Goal: Task Accomplishment & Management: Use online tool/utility

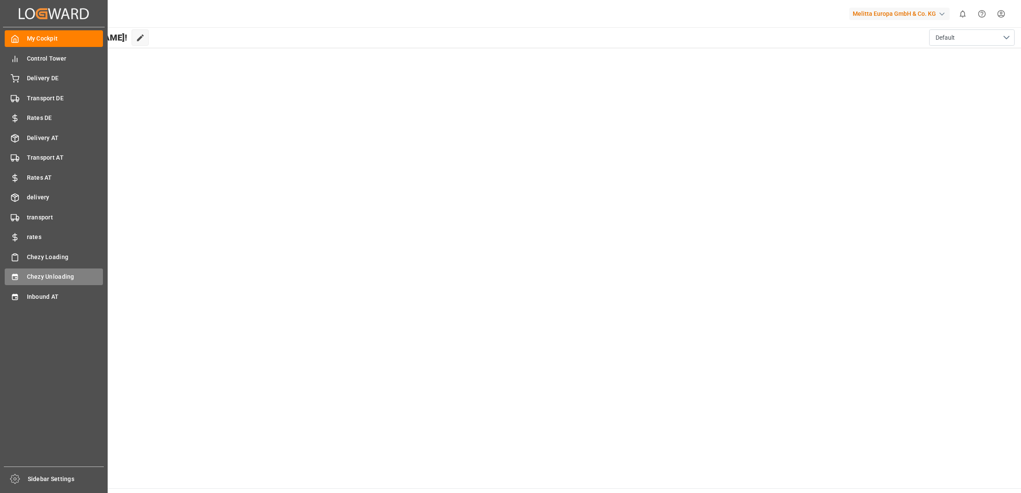
click at [41, 273] on span "Chezy Unloading" at bounding box center [65, 277] width 76 height 9
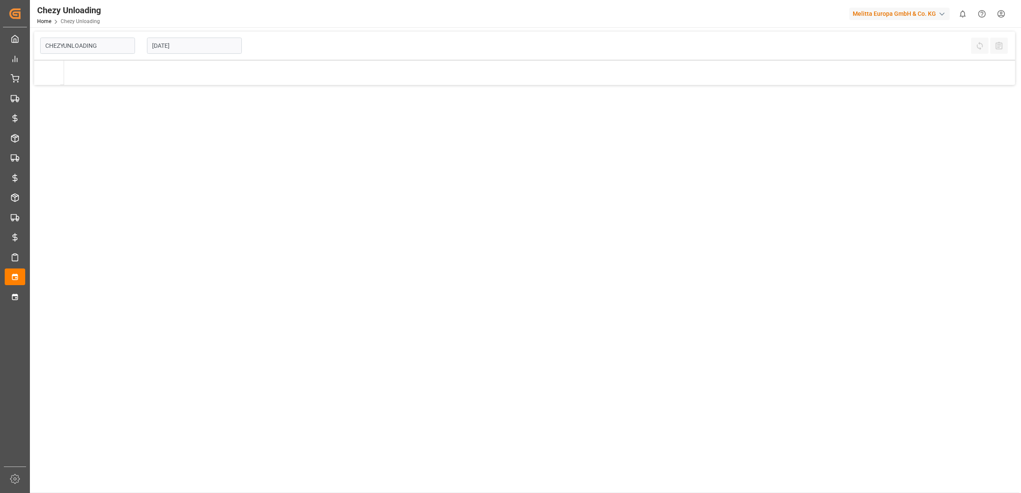
type input "Chezy Unloading"
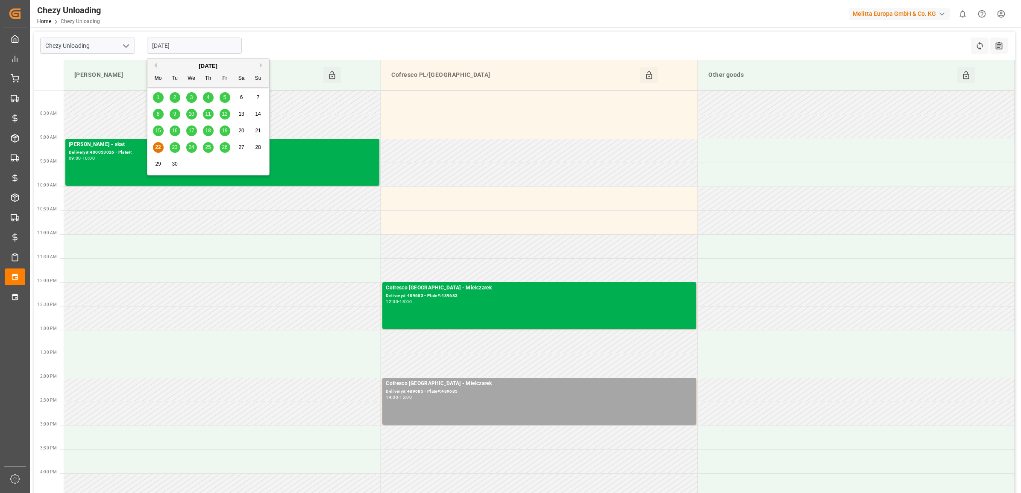
click at [171, 43] on input "[DATE]" at bounding box center [194, 46] width 95 height 16
click at [210, 144] on div "25" at bounding box center [208, 148] width 11 height 10
type input "[DATE]"
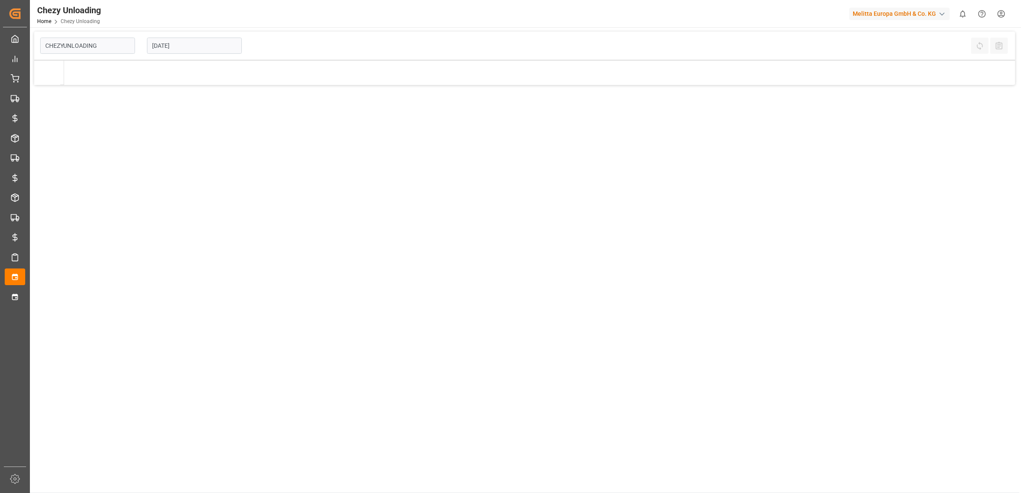
type input "Chezy Unloading"
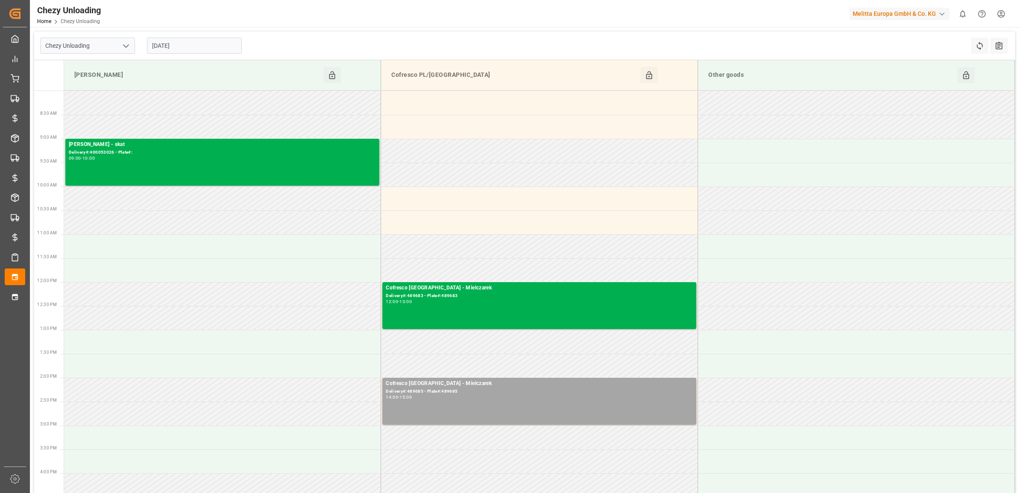
click at [204, 40] on input "[DATE]" at bounding box center [194, 46] width 95 height 16
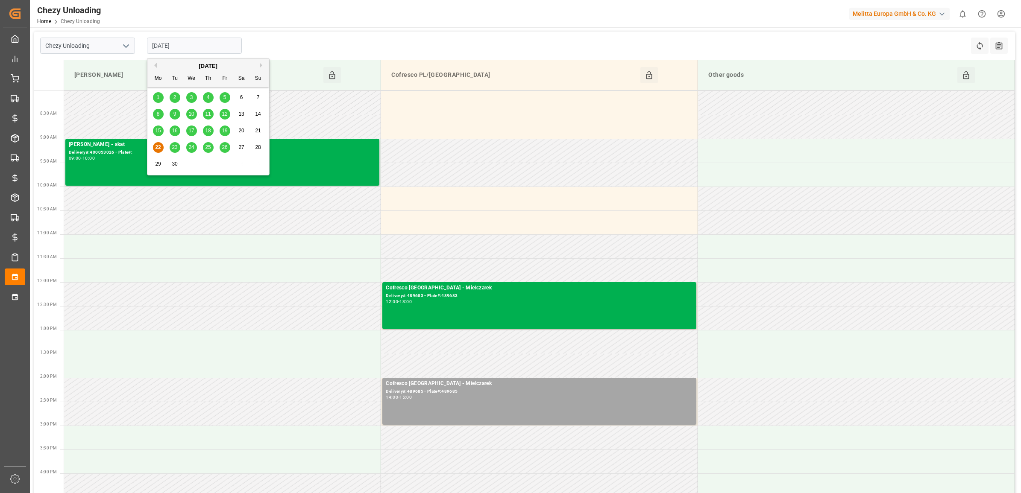
click at [201, 150] on div "22 23 24 25 26 27 28" at bounding box center [208, 147] width 117 height 17
click at [203, 150] on div "25" at bounding box center [208, 148] width 11 height 10
type input "[DATE]"
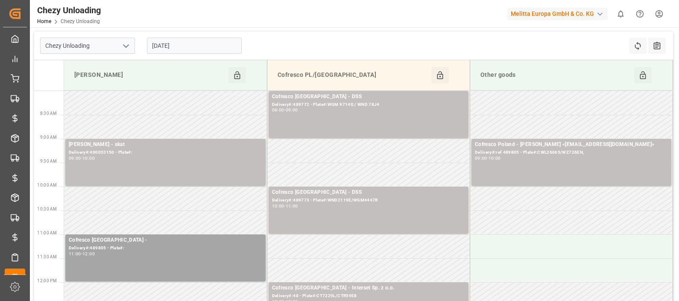
drag, startPoint x: 516, startPoint y: 0, endPoint x: 482, endPoint y: 14, distance: 37.2
click at [470, 17] on div at bounding box center [466, 13] width 72 height 15
